Goal: Information Seeking & Learning: Learn about a topic

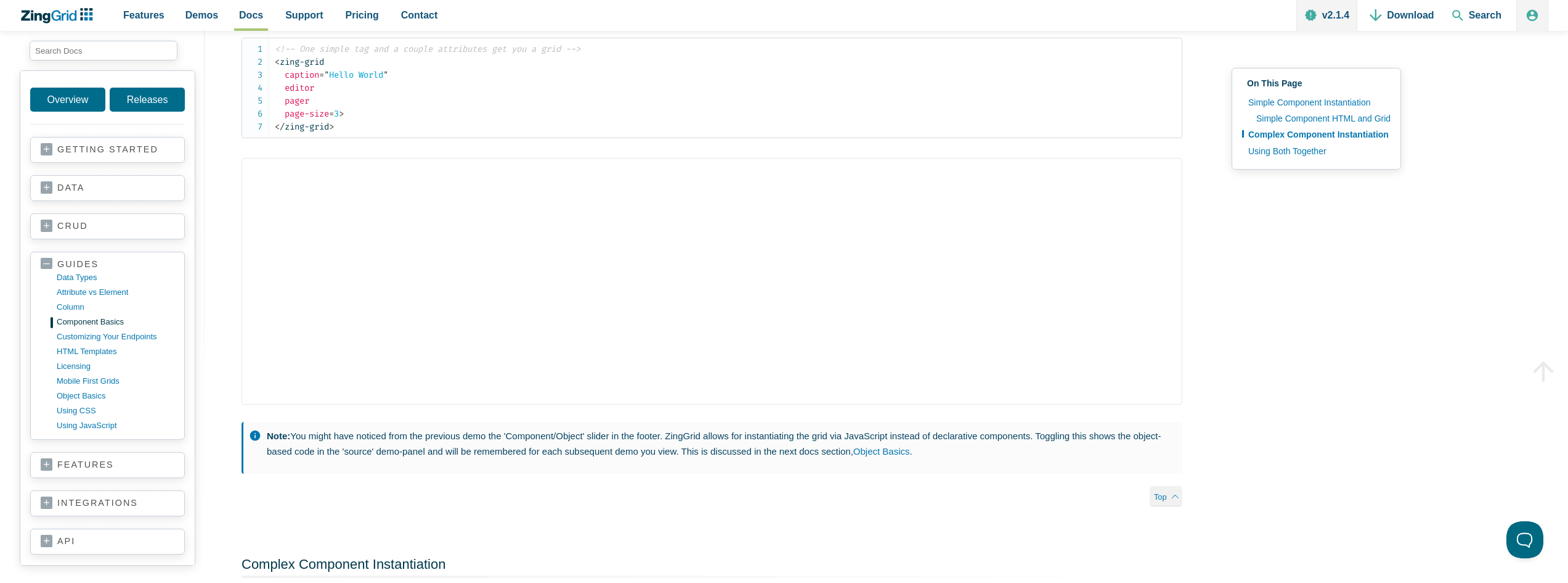
scroll to position [432, 0]
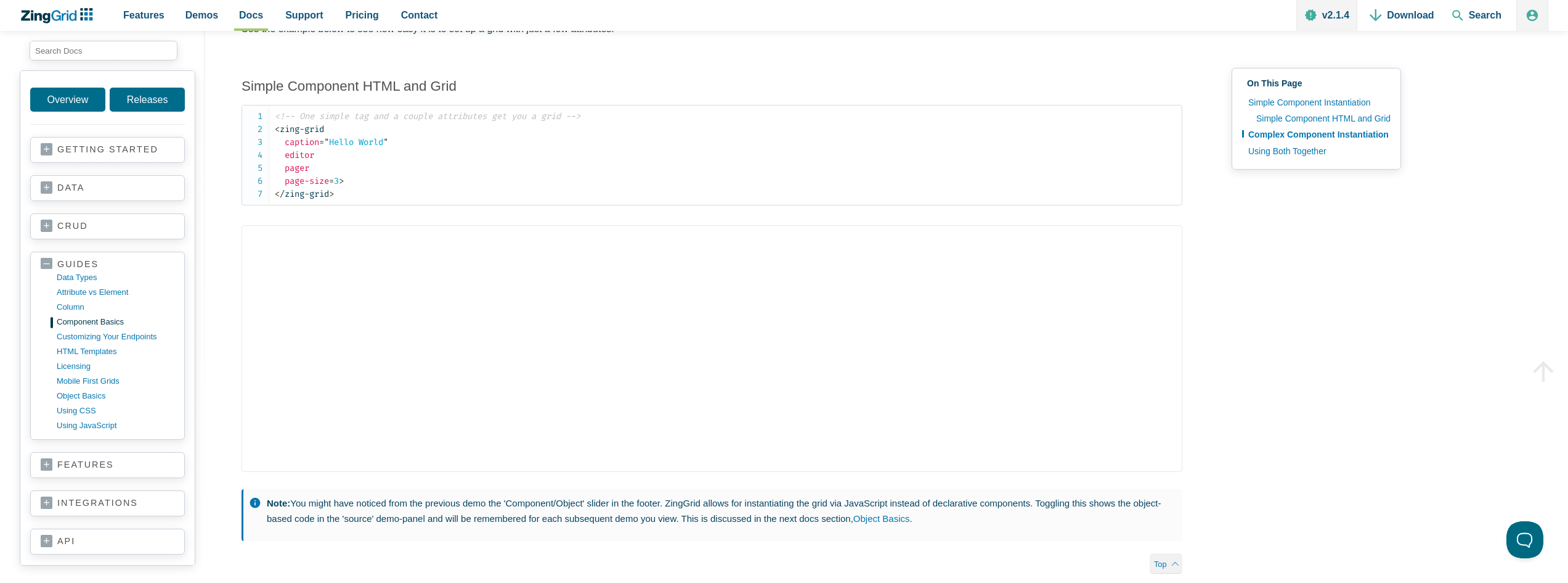
click at [59, 226] on link "crud" at bounding box center [107, 226] width 134 height 13
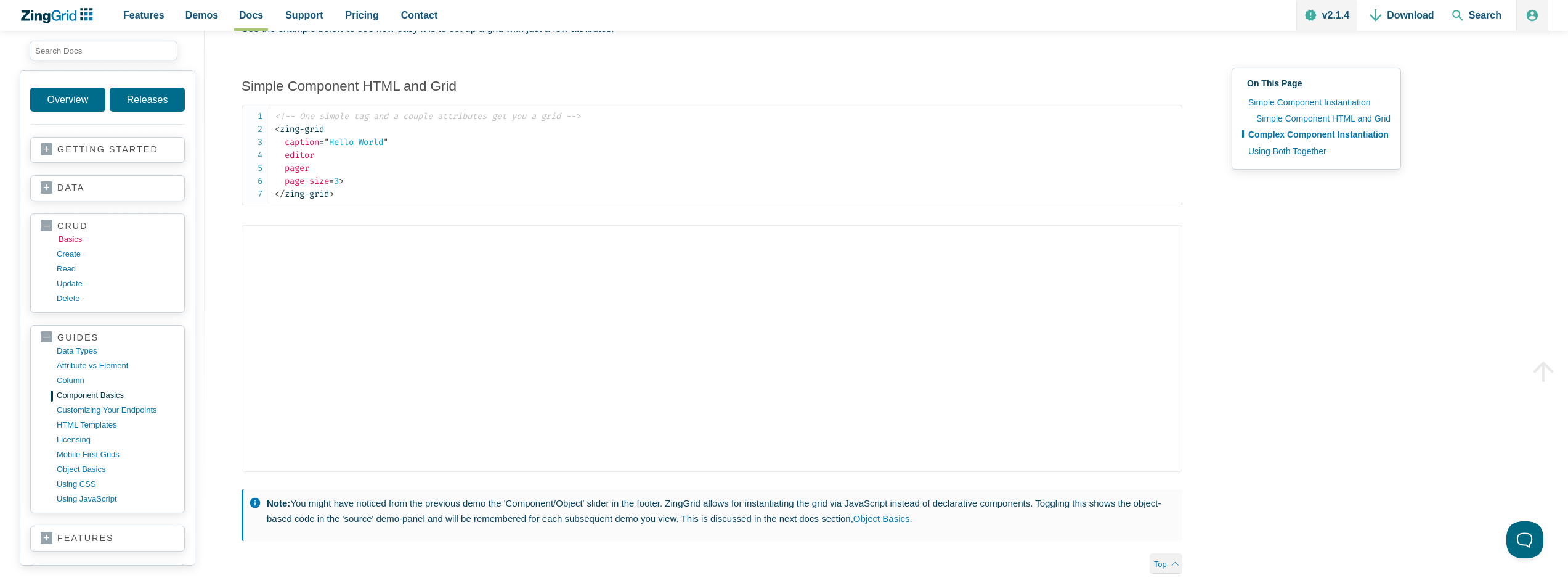
click at [73, 238] on link "basics" at bounding box center [118, 239] width 118 height 15
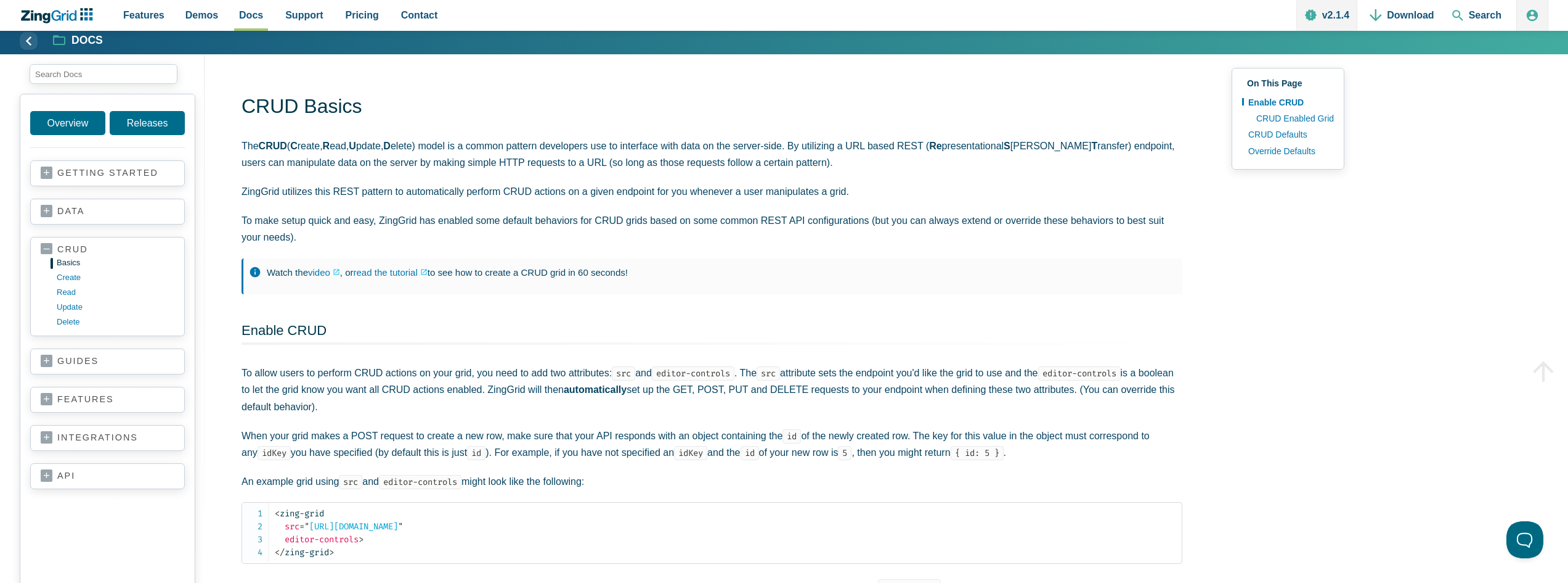
scroll to position [62, 0]
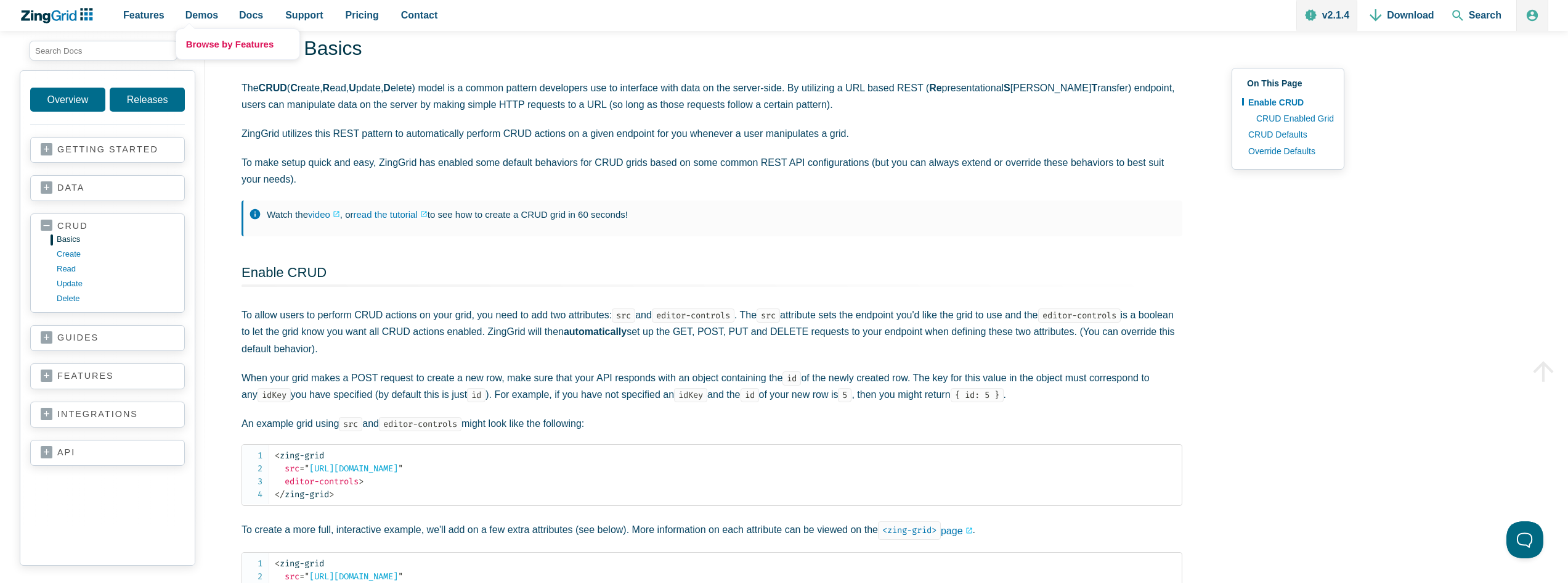
click at [201, 42] on link "Browse by Features" at bounding box center [237, 43] width 123 height 30
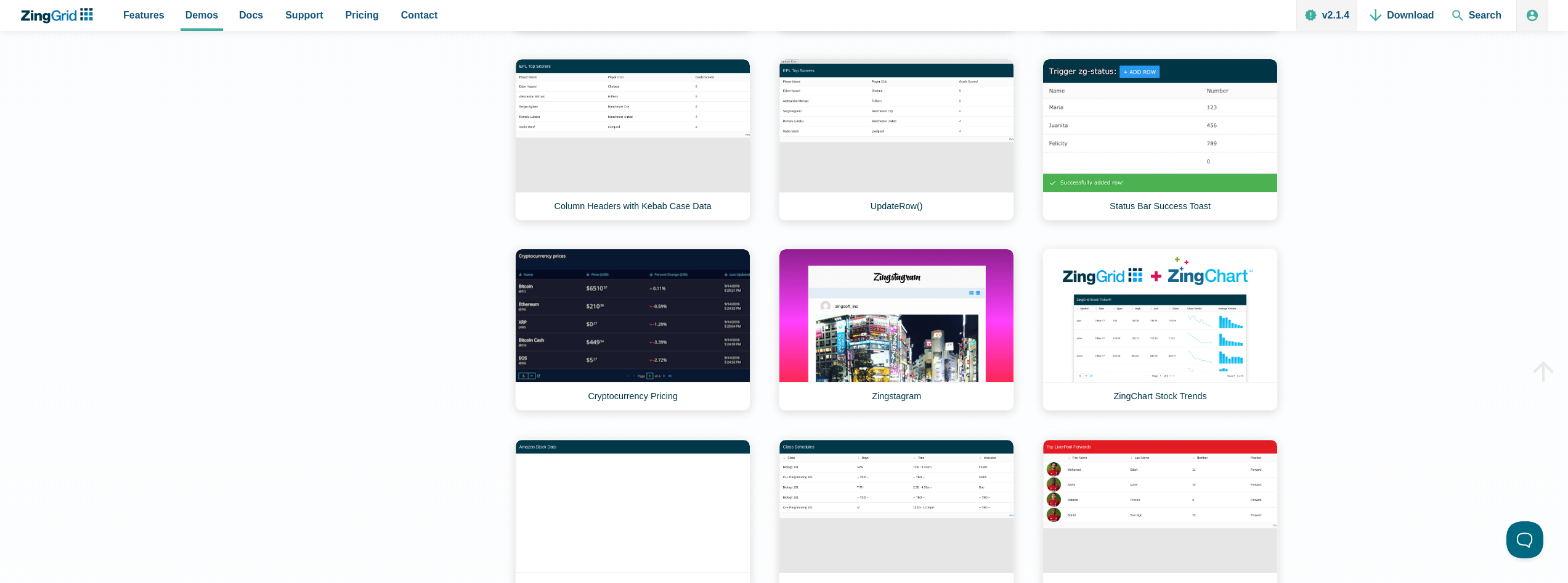
scroll to position [6658, 0]
